Goal: Check status: Check status

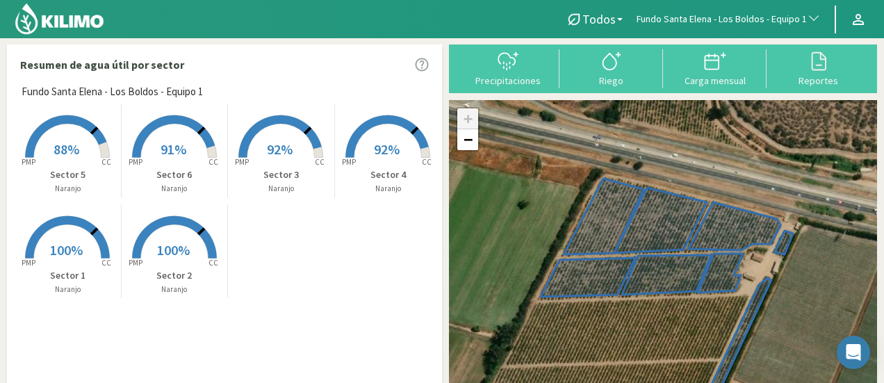
click at [698, 15] on span "Fundo Santa Elena - Los Boldos - Equipo 1" at bounding box center [722, 20] width 170 height 14
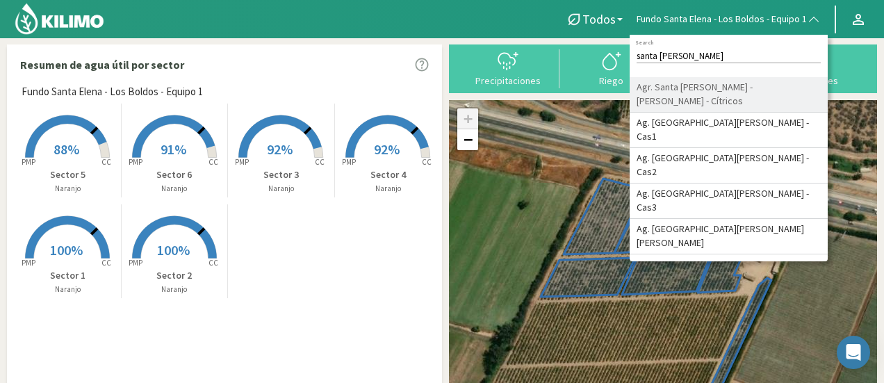
type input "santa [PERSON_NAME]"
click at [688, 79] on li "Agr. Santa [PERSON_NAME] - [PERSON_NAME] - Cítricos" at bounding box center [729, 94] width 198 height 35
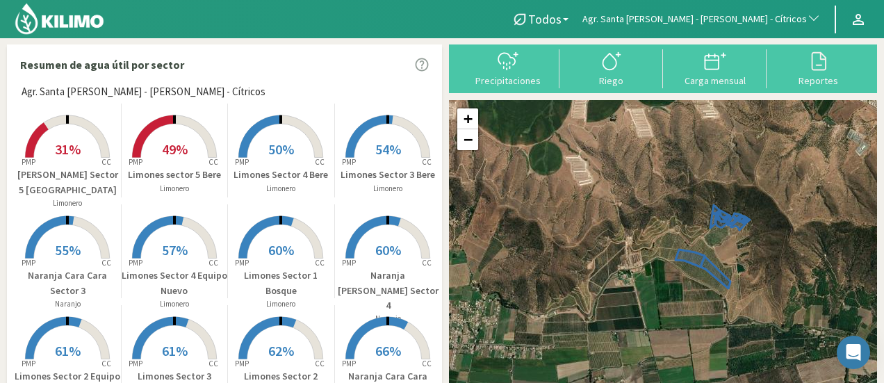
click at [58, 122] on icon at bounding box center [68, 136] width 84 height 42
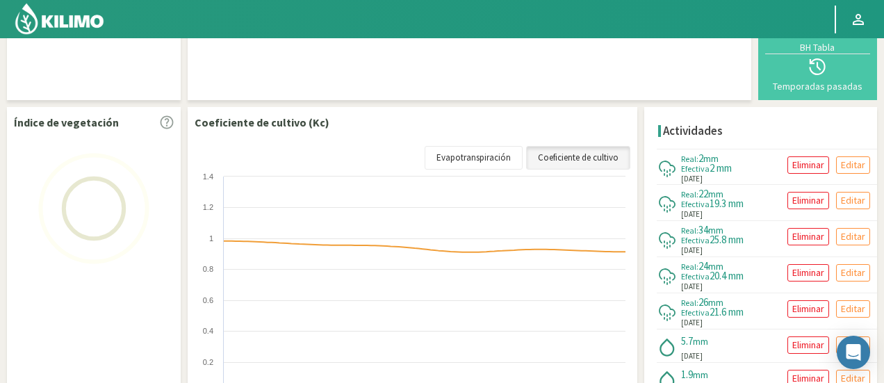
scroll to position [209, 0]
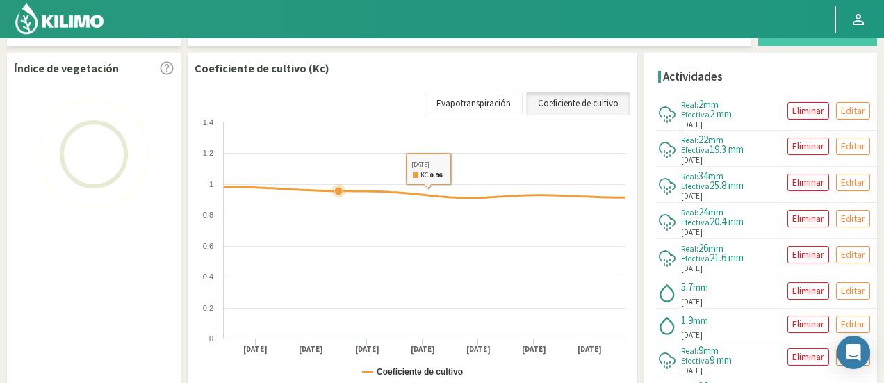
select select "20: Object"
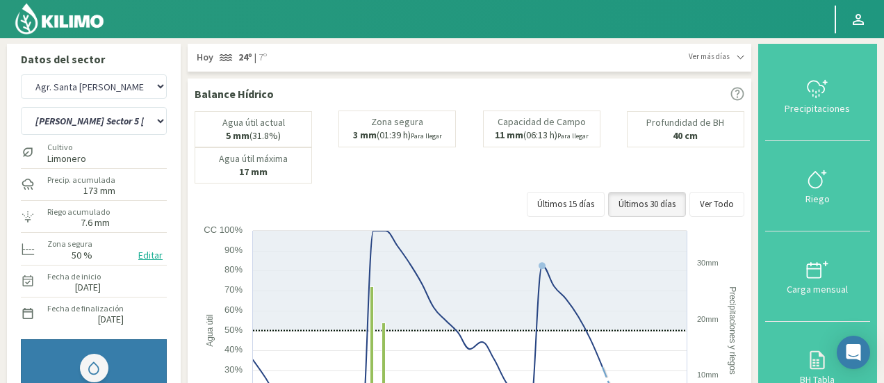
scroll to position [0, 0]
click at [153, 124] on select "12 A-B 14 -A Naranja [US_STATE] Parent [DEMOGRAPHIC_DATA] -[GEOGRAPHIC_DATA] La…" at bounding box center [94, 122] width 146 height 28
click at [21, 108] on select "12 A-B 14 -A Naranja [US_STATE] Parent [DEMOGRAPHIC_DATA] -[GEOGRAPHIC_DATA] La…" at bounding box center [94, 122] width 146 height 28
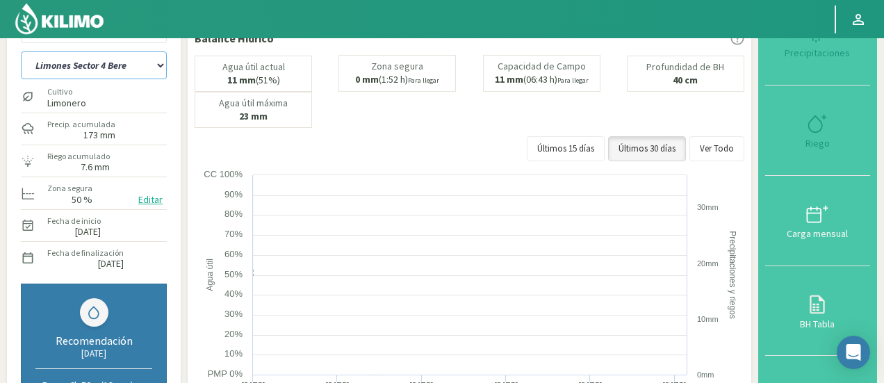
select select "20: Object"
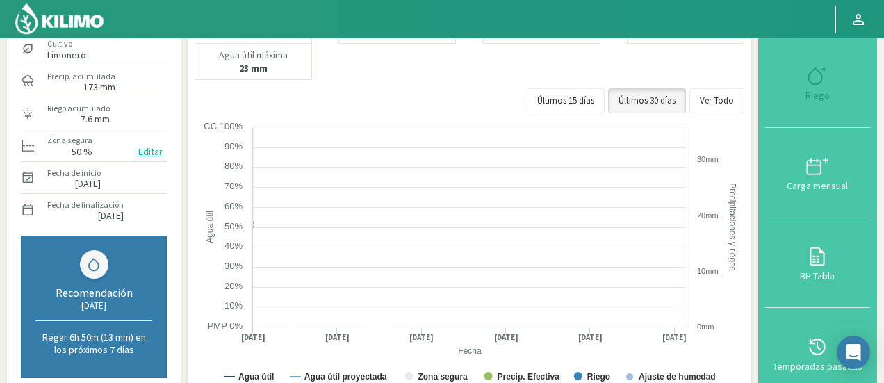
scroll to position [139, 0]
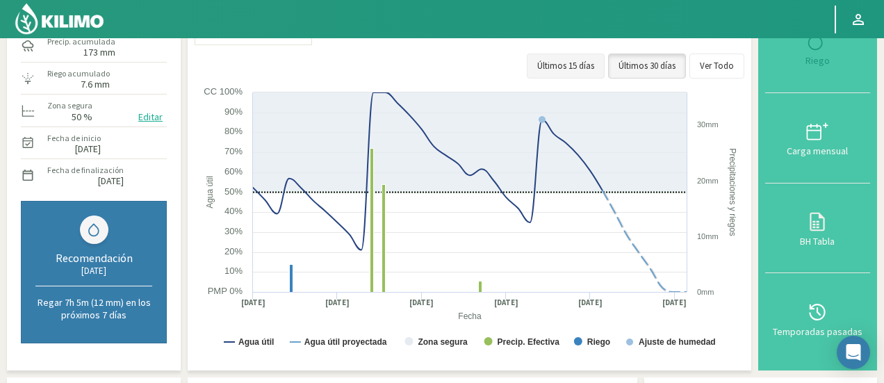
select select "302: Object"
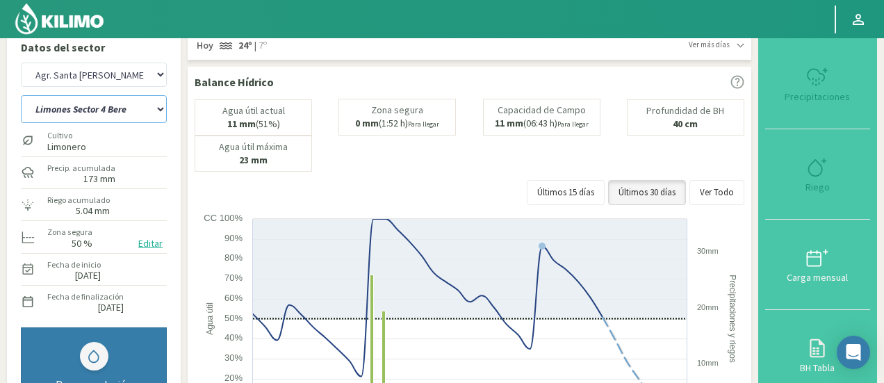
scroll to position [0, 0]
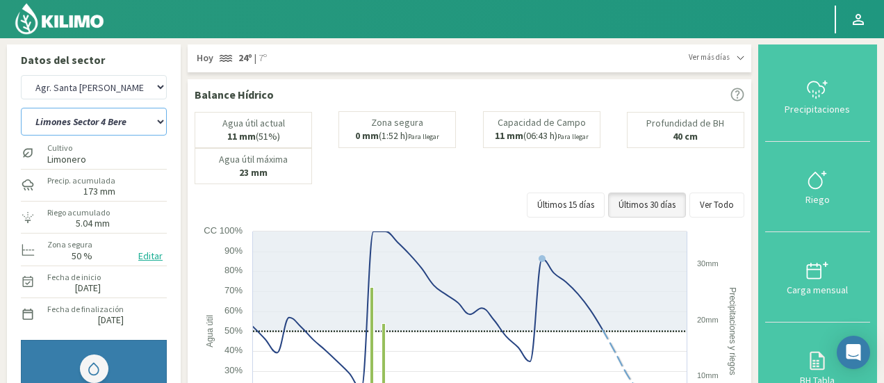
click at [120, 115] on select "12 A-B 14 -A Naranja [US_STATE] Parent [DEMOGRAPHIC_DATA] -[GEOGRAPHIC_DATA] La…" at bounding box center [94, 122] width 146 height 28
click at [21, 108] on select "12 A-B 14 -A Naranja [US_STATE] Parent [DEMOGRAPHIC_DATA] -[GEOGRAPHIC_DATA] La…" at bounding box center [94, 122] width 146 height 28
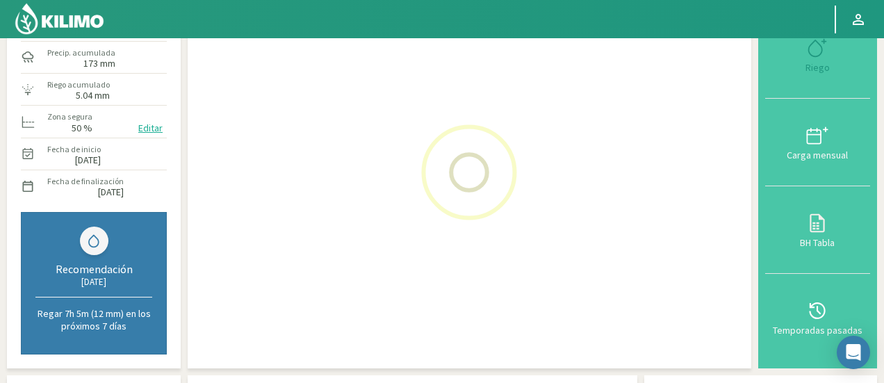
select select "45: Object"
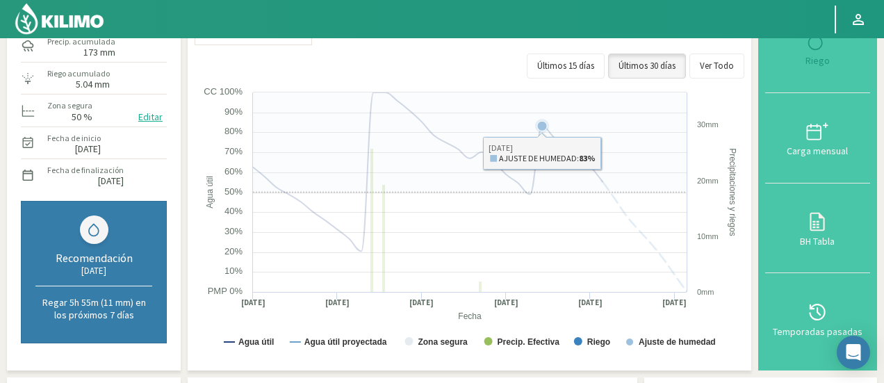
select select "584: Object"
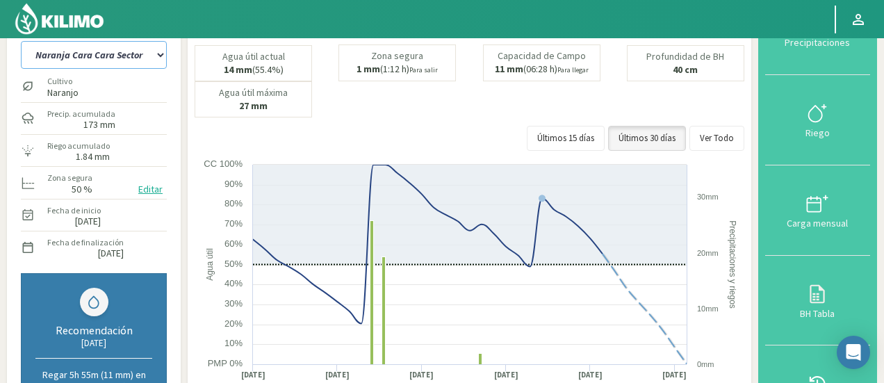
scroll to position [0, 0]
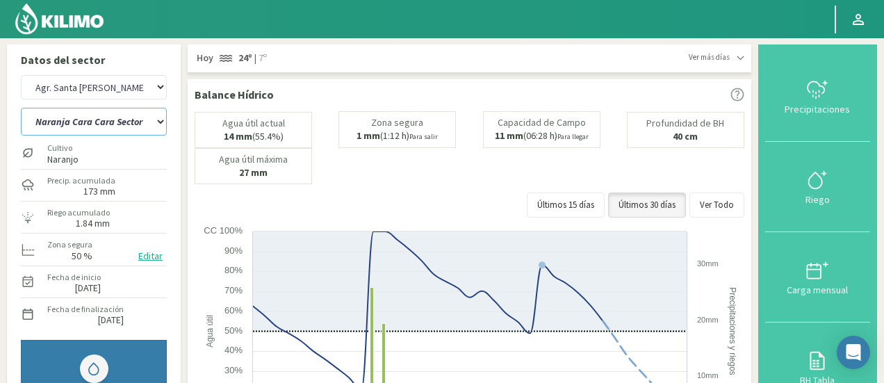
click at [117, 133] on select "12 A-B 14 -A Naranja [US_STATE] Parent [DEMOGRAPHIC_DATA] -[GEOGRAPHIC_DATA] La…" at bounding box center [94, 122] width 146 height 28
click at [21, 108] on select "12 A-B 14 -A Naranja [US_STATE] Parent [DEMOGRAPHIC_DATA] -[GEOGRAPHIC_DATA] La…" at bounding box center [94, 122] width 146 height 28
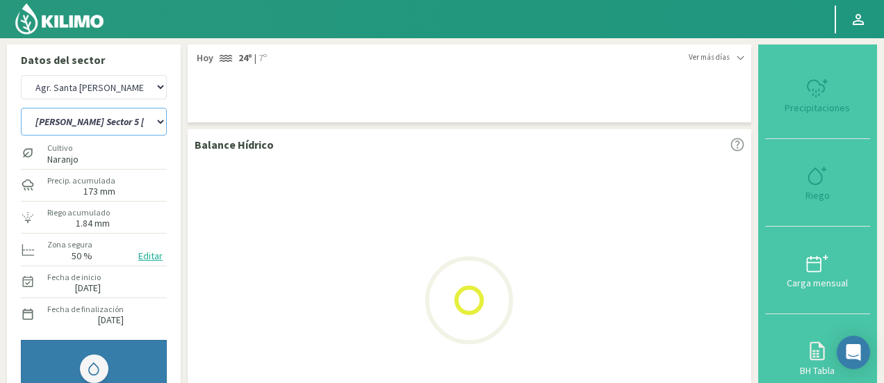
select select "84: Object"
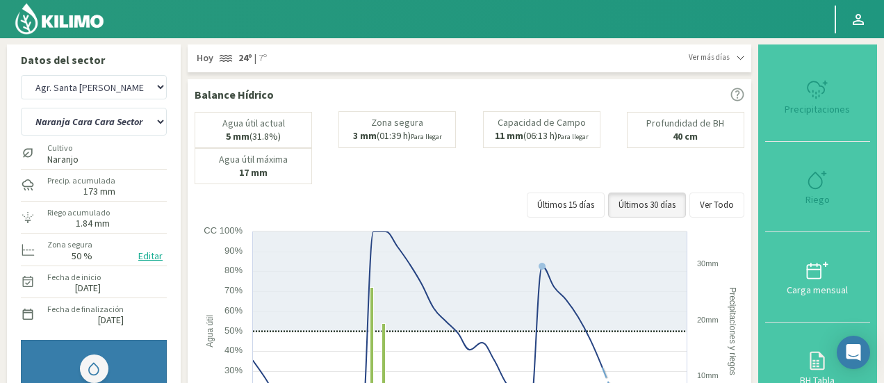
select select "866: Object"
select select "110: Object"
